Goal: Navigation & Orientation: Find specific page/section

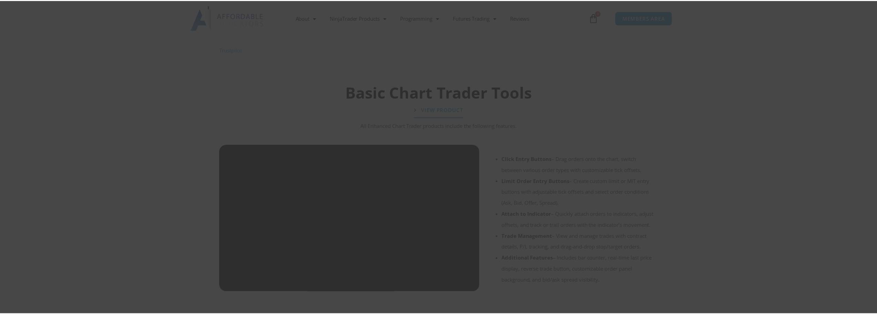
scroll to position [479, 0]
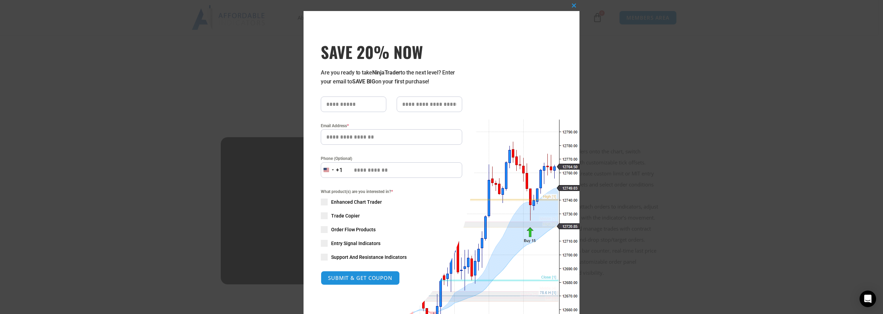
click at [322, 216] on span at bounding box center [324, 215] width 7 height 7
click at [321, 213] on span at bounding box center [324, 215] width 7 height 7
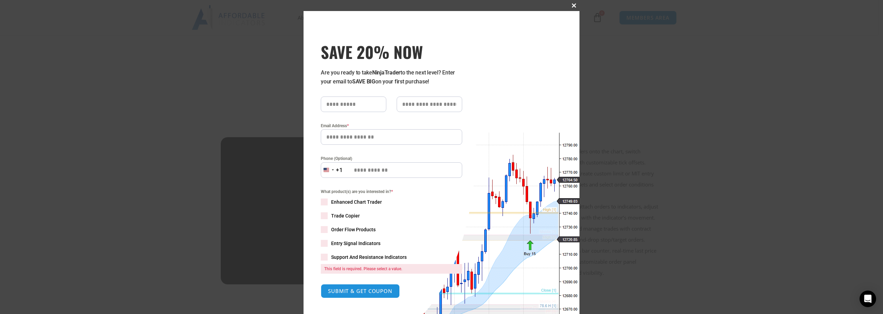
click at [572, 6] on span at bounding box center [573, 5] width 11 height 4
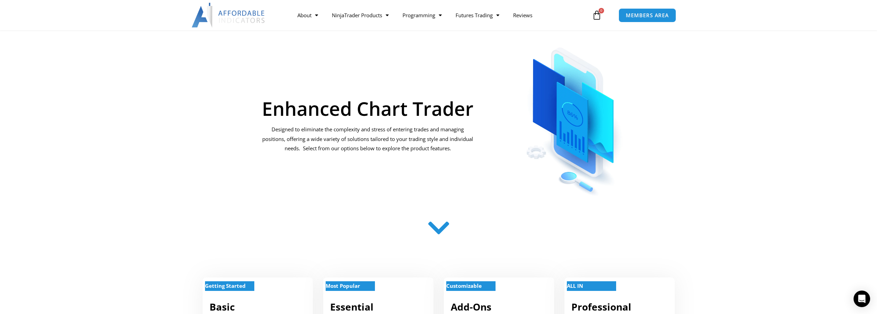
scroll to position [0, 0]
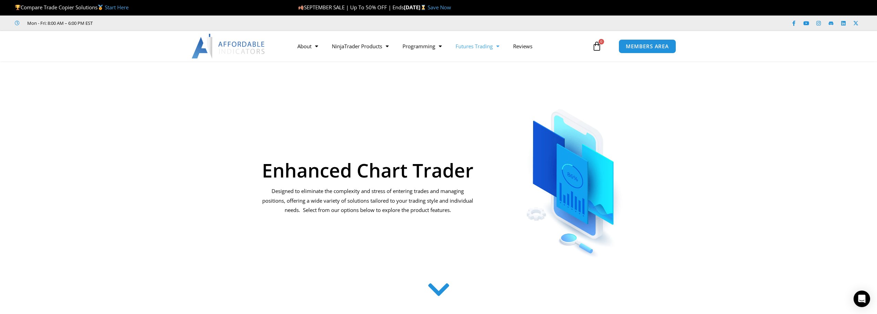
click at [500, 45] on span "Menu" at bounding box center [496, 46] width 7 height 12
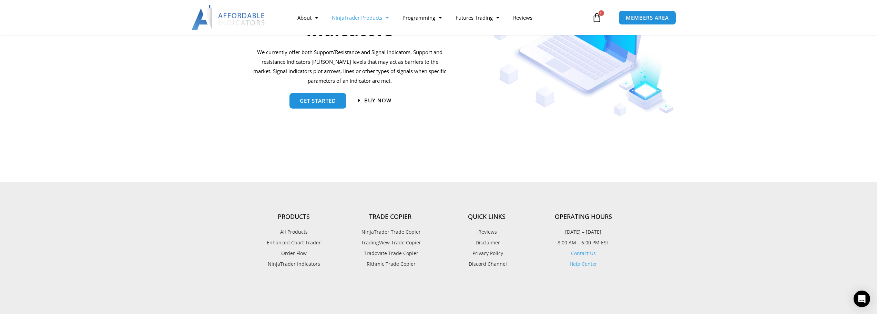
scroll to position [793, 0]
